Goal: Transaction & Acquisition: Purchase product/service

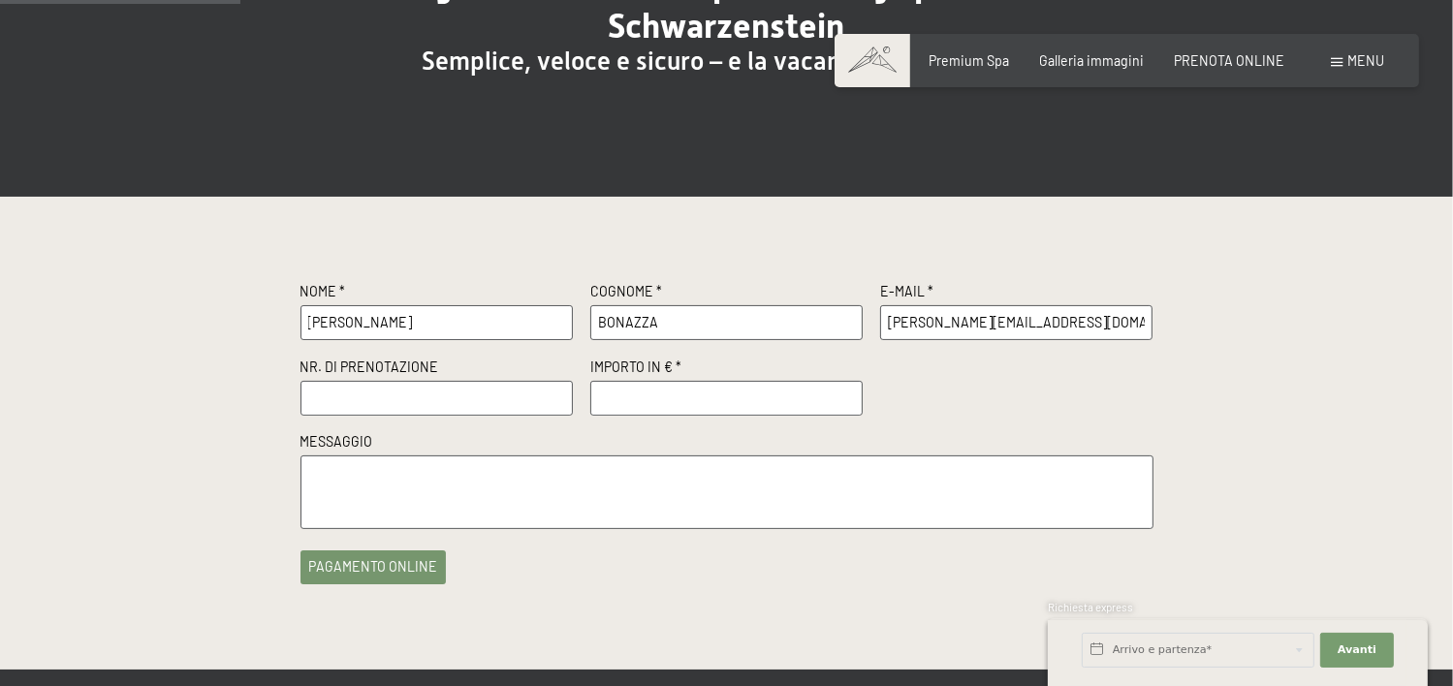
click at [363, 391] on input "text" at bounding box center [436, 398] width 273 height 35
paste input "R58760"
type input "R58760"
click at [630, 408] on input "number" at bounding box center [726, 398] width 273 height 35
type input "500"
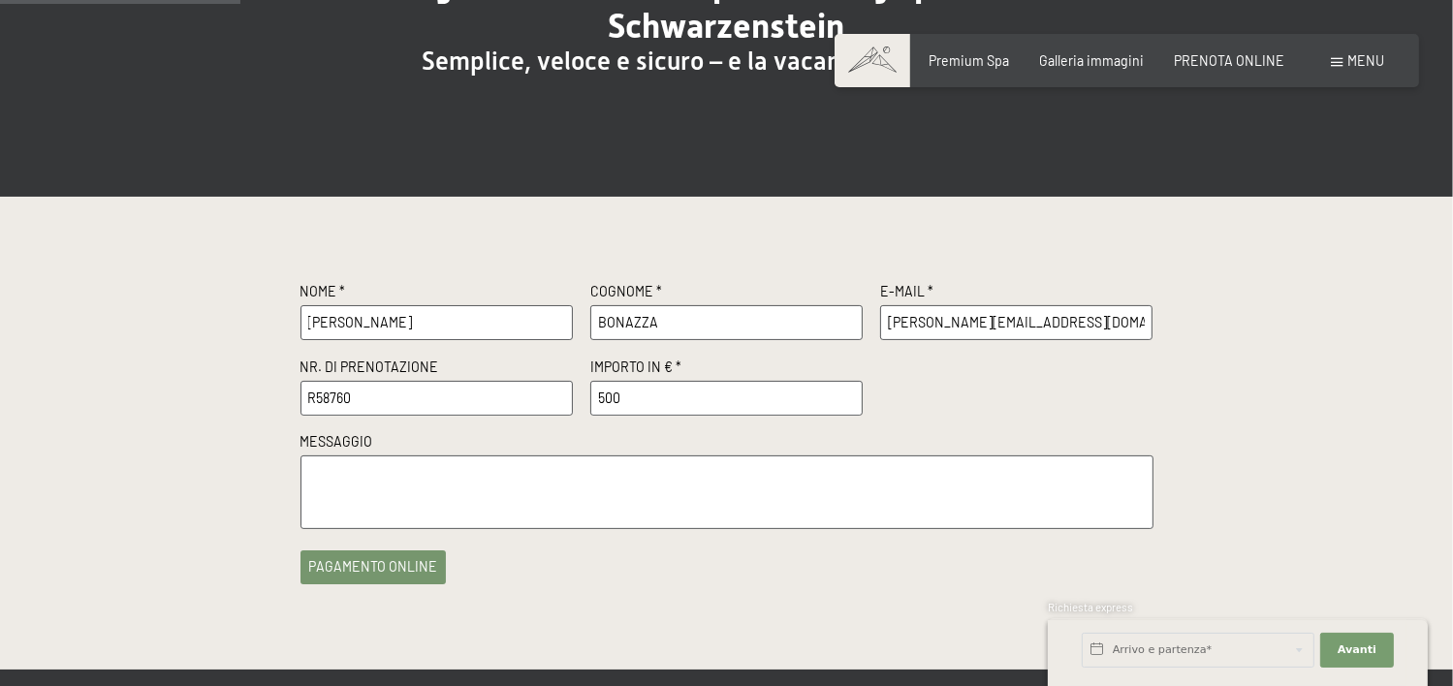
click at [630, 432] on label "Messaggio" at bounding box center [726, 443] width 853 height 23
click at [551, 472] on textarea at bounding box center [726, 492] width 853 height 73
paste textarea "Pagine di Gusto SRL Viale Bolognini 2 – 38122 TRENTO P.I. 01922670227 KRRH6B9"
type textarea "buongiorno, fattura a Pagine di Gusto SRL Viale Bolognini 2 – 38122 TRENTO P.I.…"
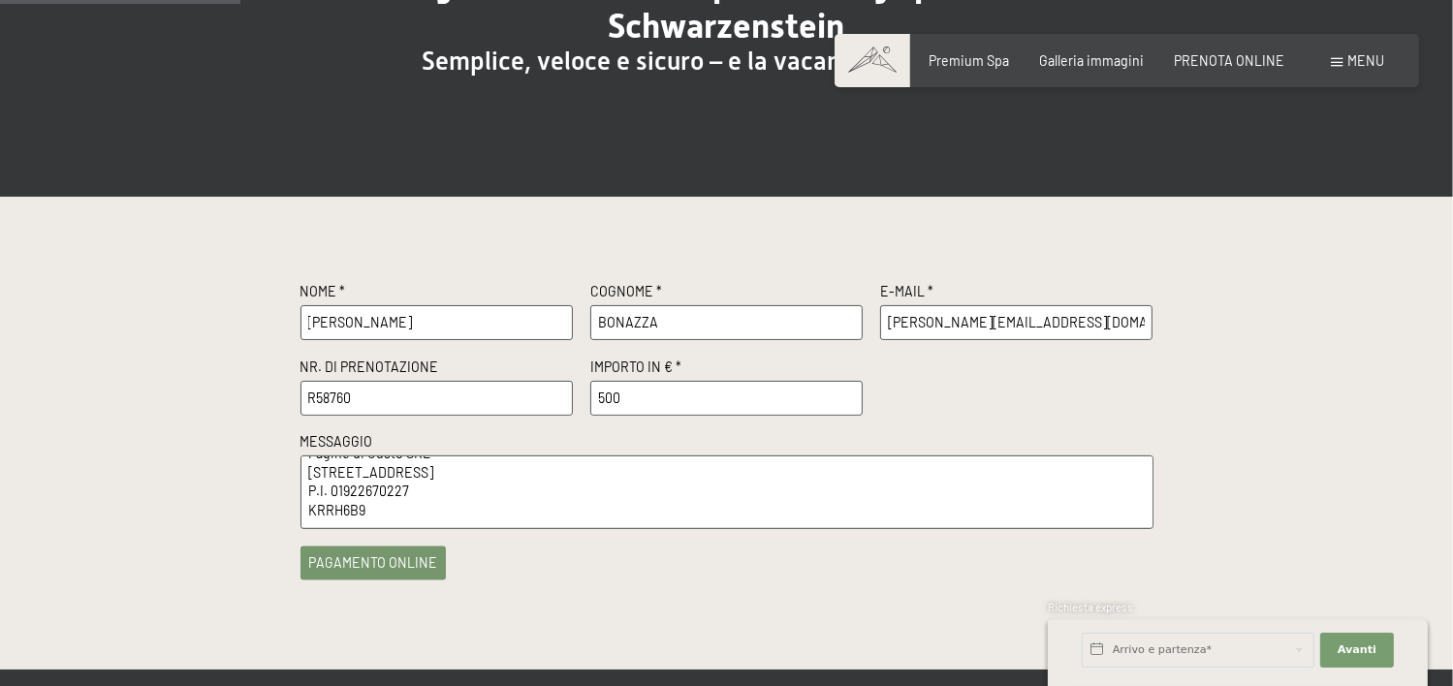
click at [411, 570] on button "pagamento online" at bounding box center [373, 563] width 146 height 34
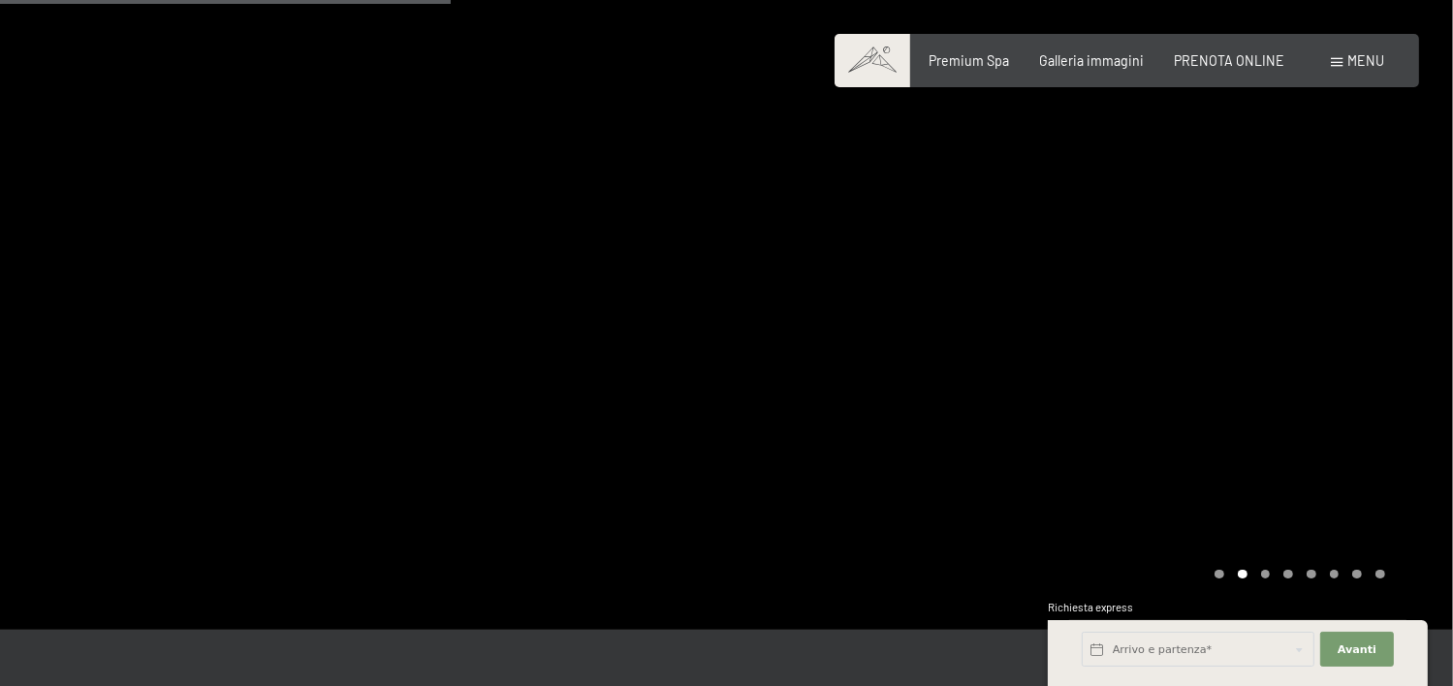
scroll to position [485, 0]
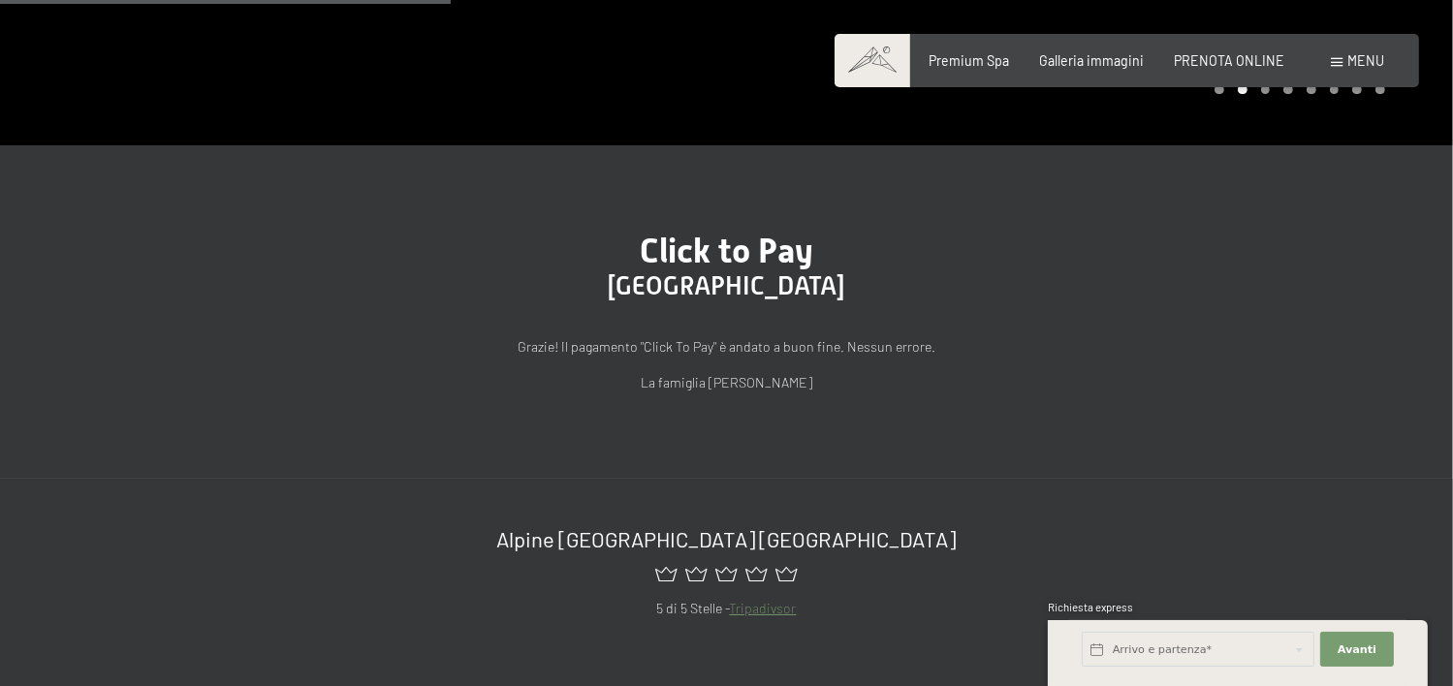
click at [686, 434] on div "Click to Pay Alpin & Spa Resort Schwarzenstein Grazie! Il pagamento "Click To P…" at bounding box center [726, 311] width 1453 height 333
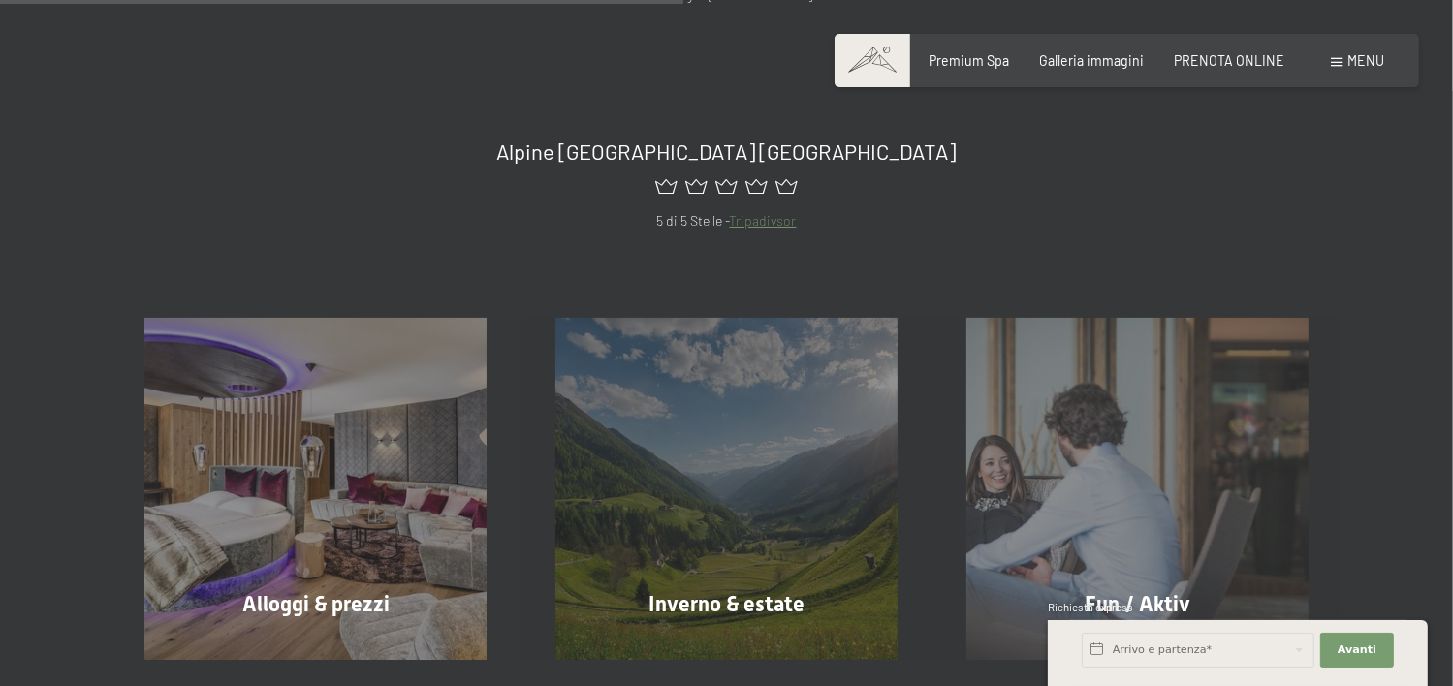
scroll to position [775, 0]
